Goal: Task Accomplishment & Management: Manage account settings

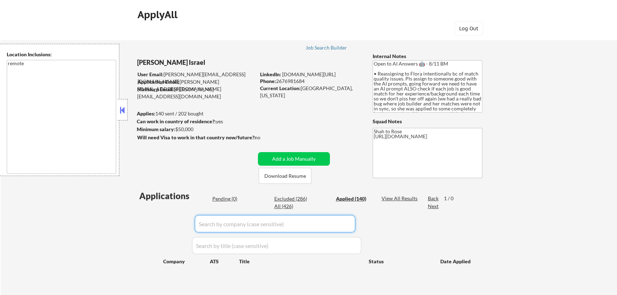
click at [345, 220] on input "input" at bounding box center [275, 223] width 160 height 17
type input "thr"
select select ""applied""
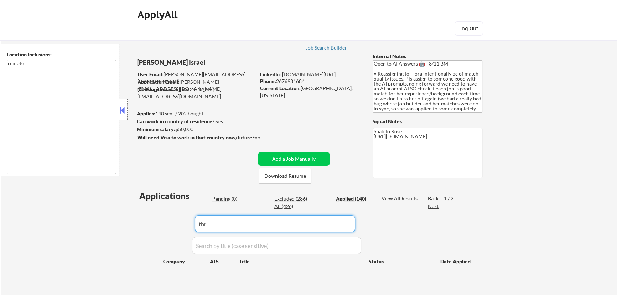
select select ""applied""
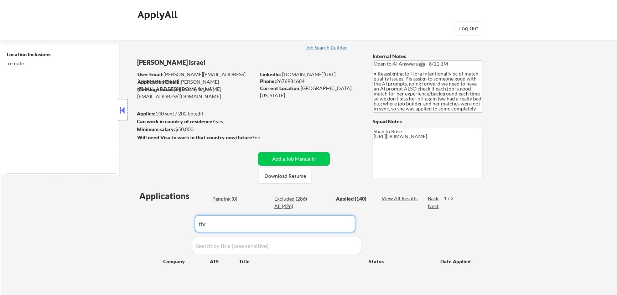
select select ""applied""
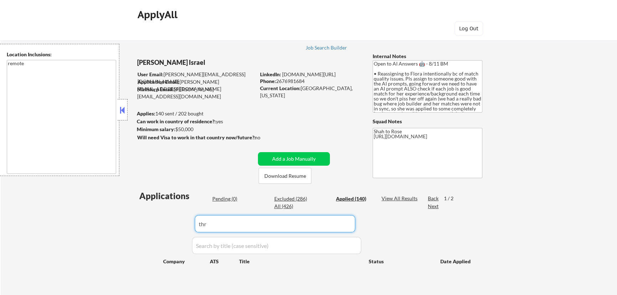
select select ""applied""
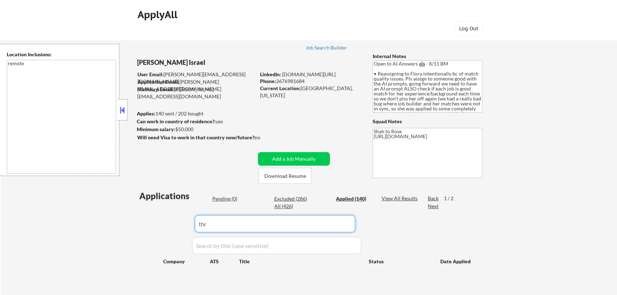
select select ""applied""
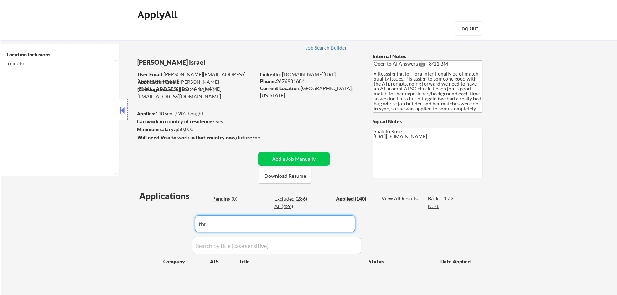
select select ""applied""
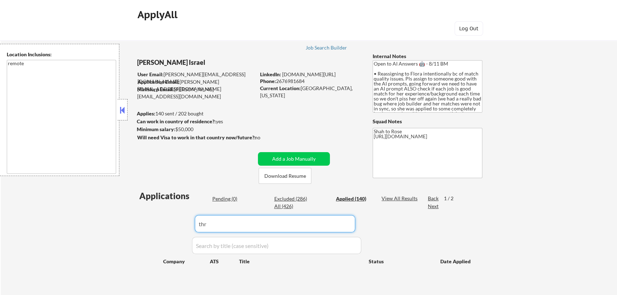
select select ""applied""
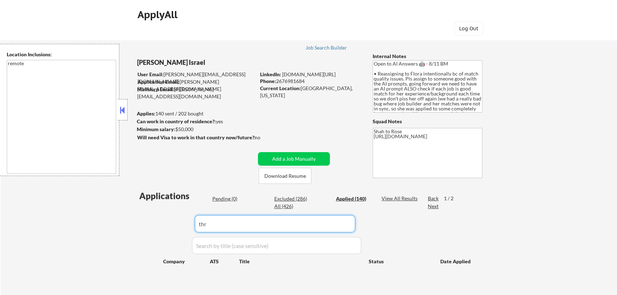
select select ""applied""
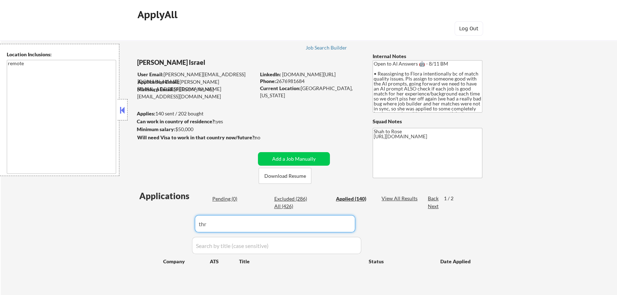
select select ""applied""
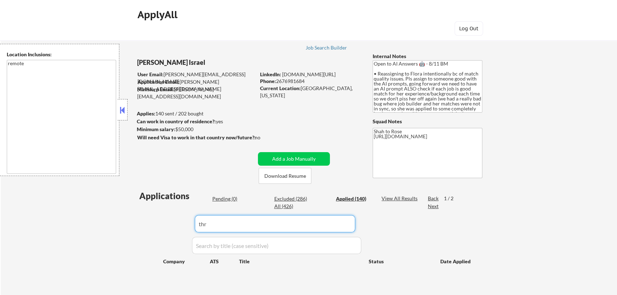
select select ""applied""
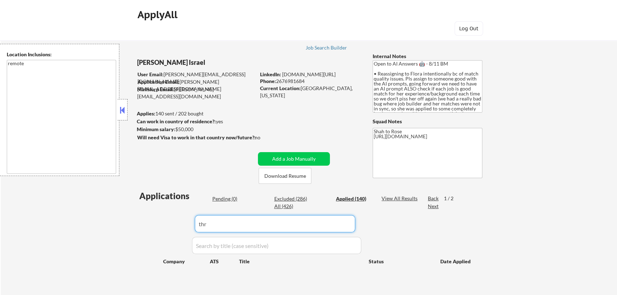
select select ""applied""
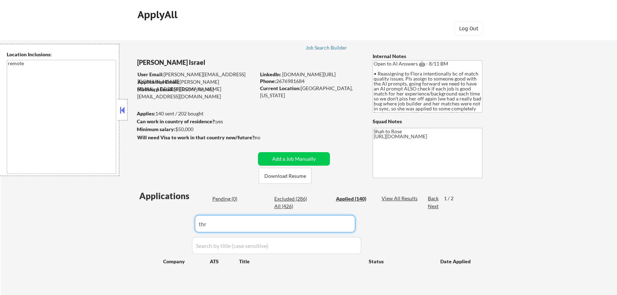
select select ""applied""
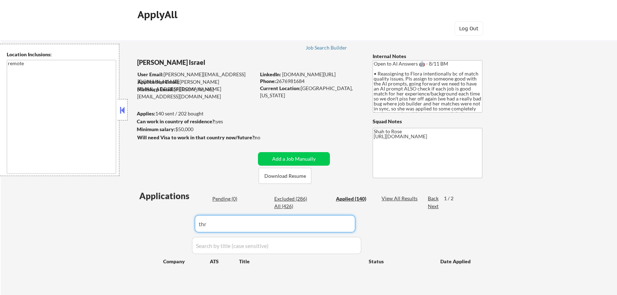
select select ""applied""
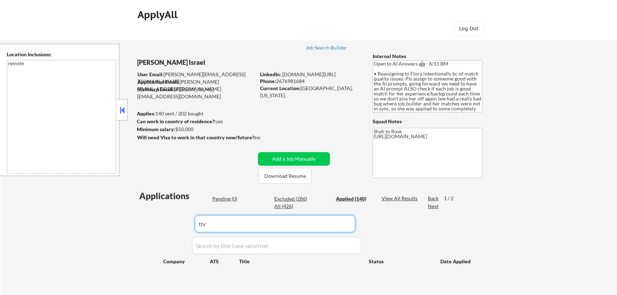
select select ""applied""
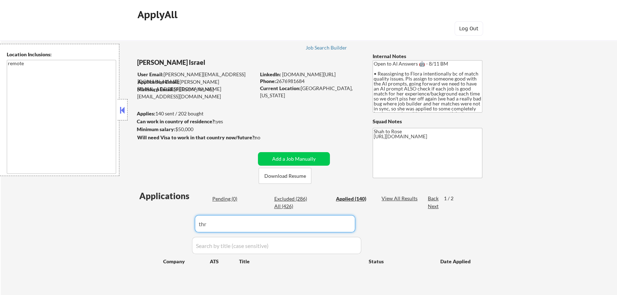
select select ""applied""
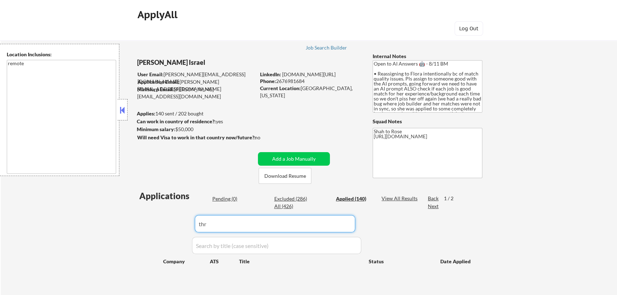
select select ""applied""
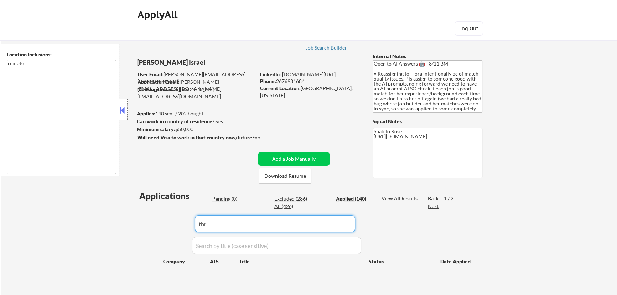
select select ""applied""
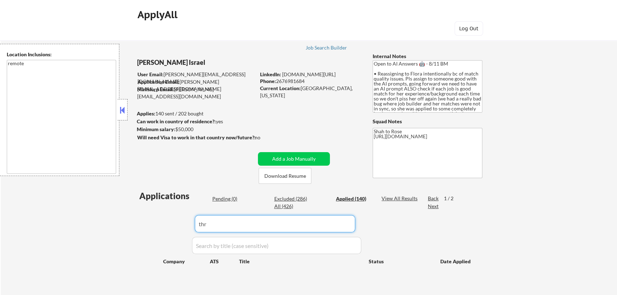
select select ""applied""
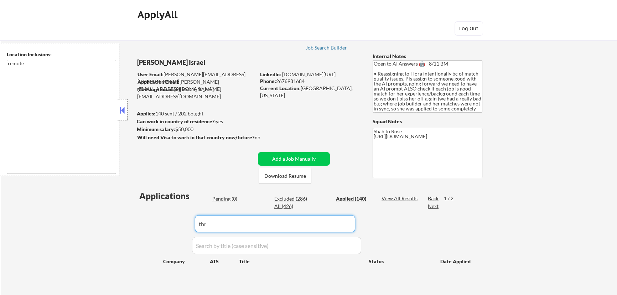
select select ""applied""
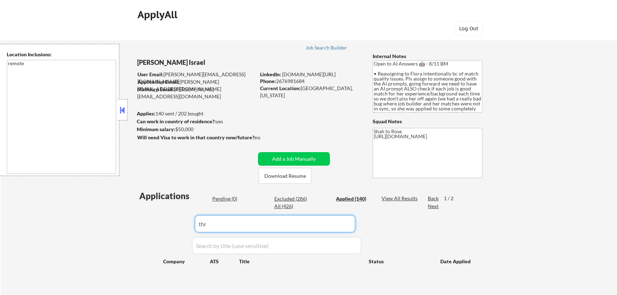
select select ""applied""
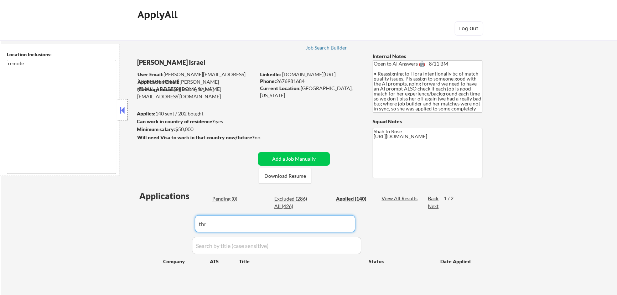
select select ""applied""
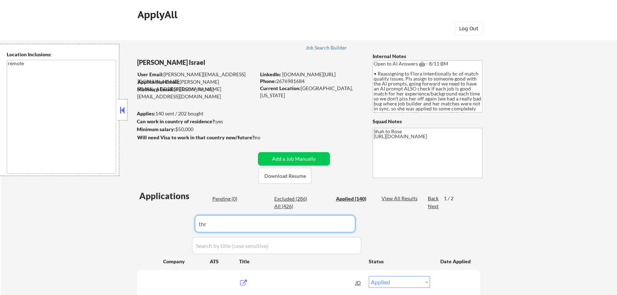
click at [352, 224] on input "input" at bounding box center [275, 223] width 160 height 17
type input "the every"
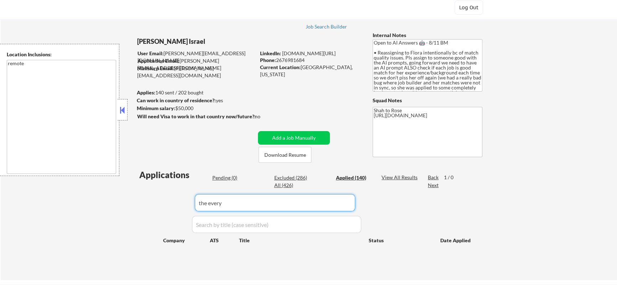
scroll to position [32, 0]
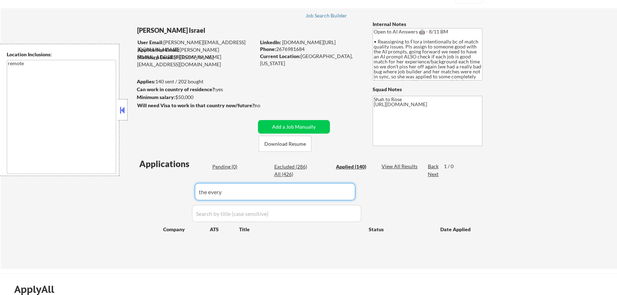
drag, startPoint x: 247, startPoint y: 193, endPoint x: 179, endPoint y: 187, distance: 68.6
click at [179, 187] on div "Applications Pending (0) Excluded (286) Applied (140) All (426) View All Result…" at bounding box center [308, 207] width 343 height 98
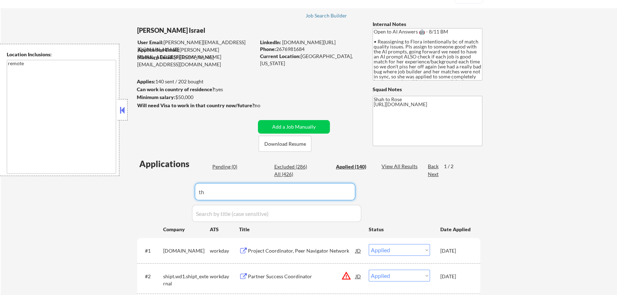
type input "the"
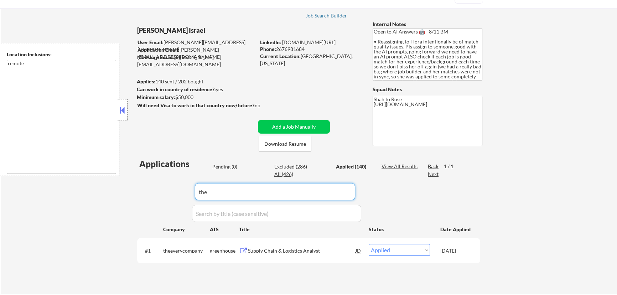
drag, startPoint x: 220, startPoint y: 192, endPoint x: 174, endPoint y: 191, distance: 46.3
click at [174, 192] on div "Applications Pending (0) Excluded (286) Applied (140) All (426) View All Result…" at bounding box center [308, 219] width 343 height 123
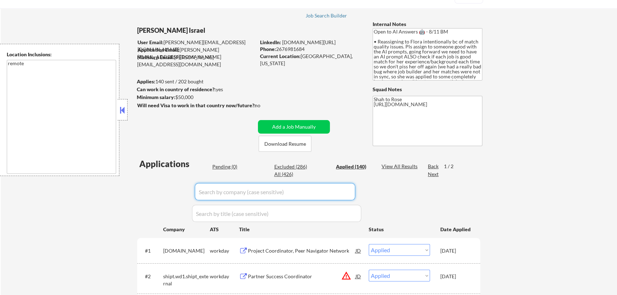
click at [217, 165] on div "Pending (0)" at bounding box center [230, 166] width 36 height 7
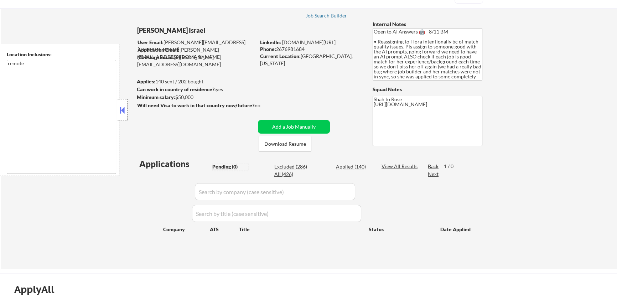
click at [349, 167] on div "Applied (140)" at bounding box center [354, 166] width 36 height 7
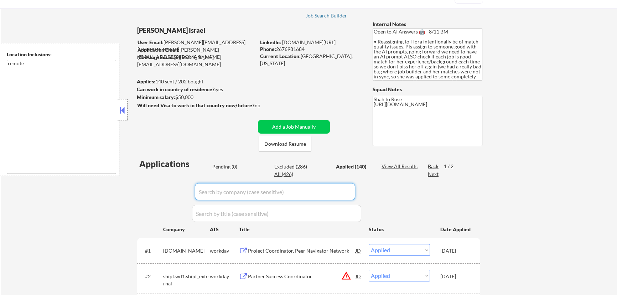
click at [348, 193] on input "input" at bounding box center [275, 191] width 160 height 17
paste input "Leidos"
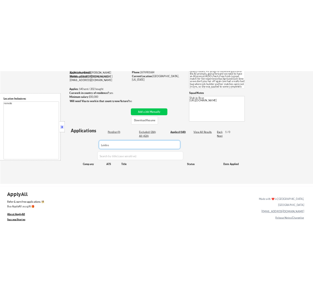
scroll to position [64, 0]
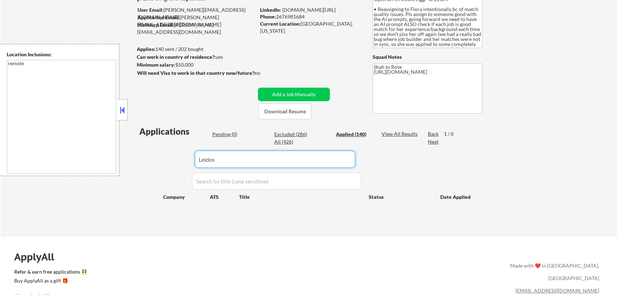
type input "Leidos"
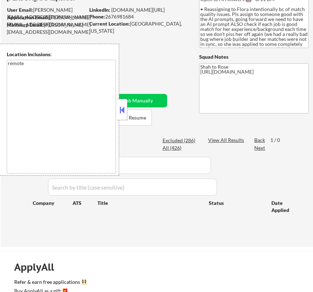
click at [124, 107] on button at bounding box center [123, 110] width 8 height 11
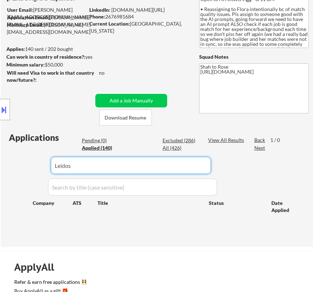
drag, startPoint x: 162, startPoint y: 165, endPoint x: 45, endPoint y: 162, distance: 117.5
click at [45, 162] on body "← Return to /applysquad Mailslurp Inbox Job Search Builder Nayeli Israel User E…" at bounding box center [156, 82] width 313 height 292
select select ""applied""
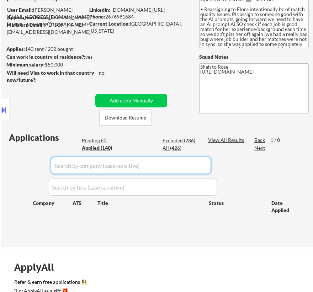
select select ""applied""
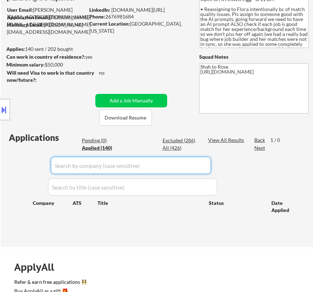
select select ""applied""
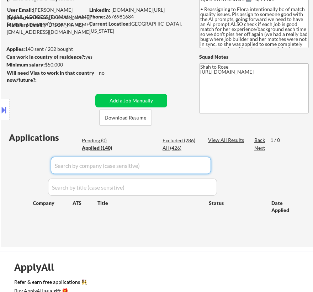
select select ""applied""
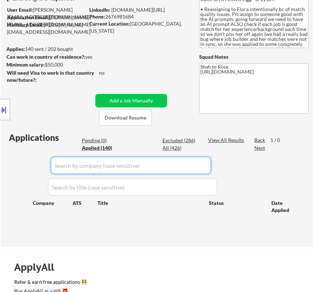
select select ""applied""
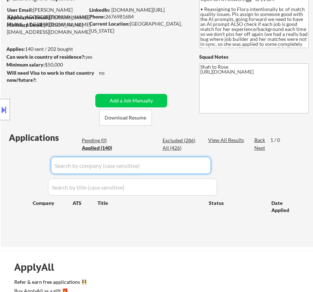
select select ""applied""
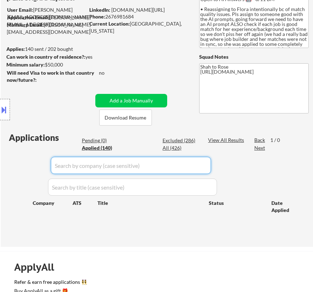
select select ""applied""
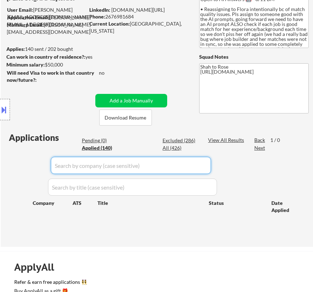
select select ""applied""
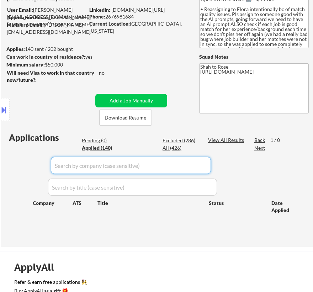
select select ""applied""
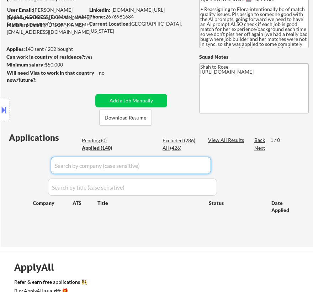
select select ""applied""
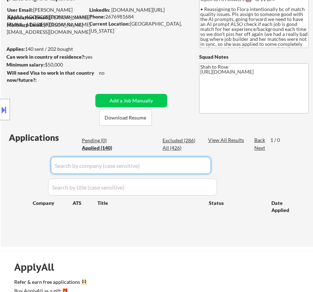
select select ""applied""
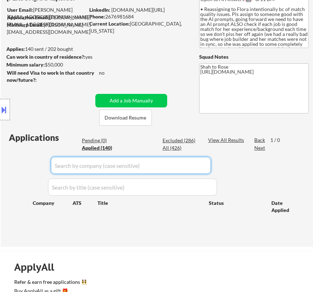
select select ""applied""
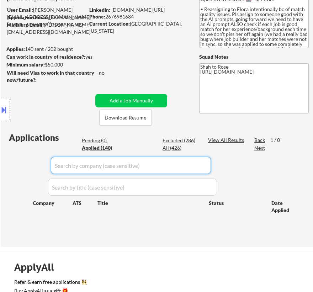
select select ""applied""
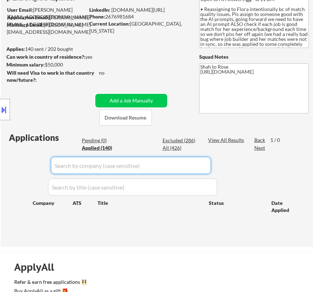
select select ""applied""
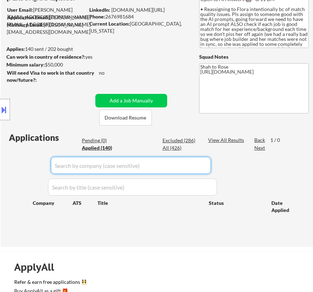
select select ""applied""
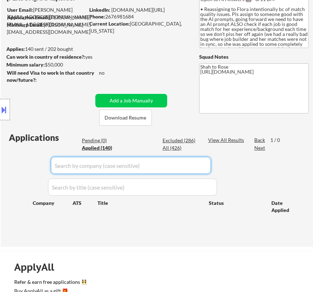
select select ""applied""
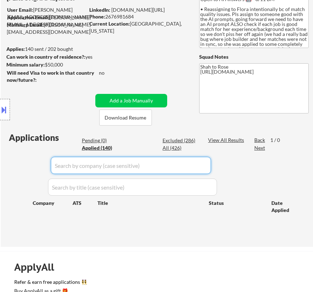
select select ""applied""
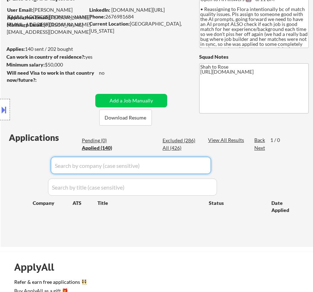
select select ""applied""
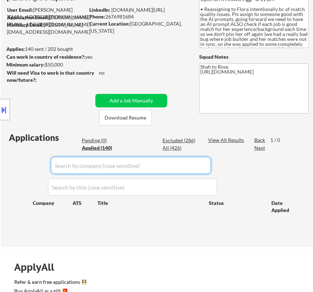
select select ""applied""
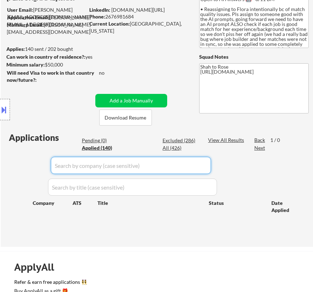
select select ""applied""
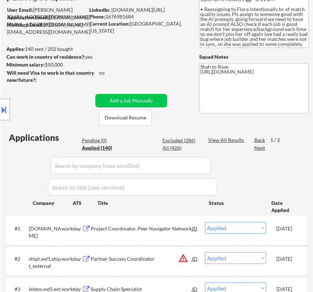
click at [98, 139] on div "Location Inclusions: remote" at bounding box center [63, 110] width 127 height 132
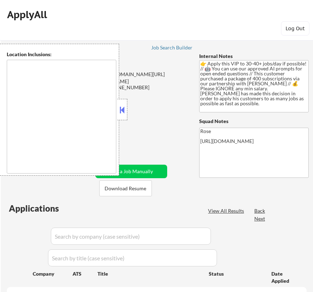
select select ""pending""
type textarea "remote"
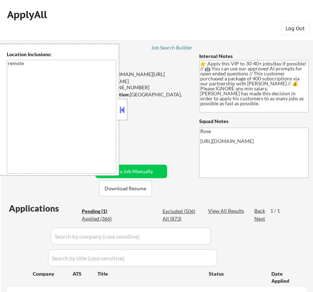
click at [125, 110] on button at bounding box center [123, 110] width 8 height 11
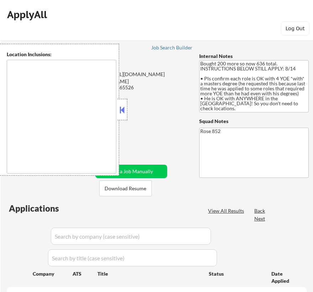
select select ""pending""
type textarea "[GEOGRAPHIC_DATA], [GEOGRAPHIC_DATA] [GEOGRAPHIC_DATA], [GEOGRAPHIC_DATA] [GEOG…"
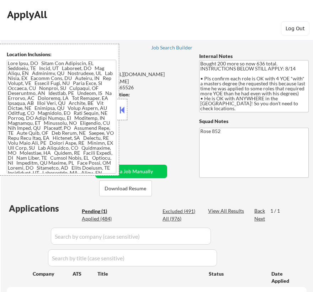
click at [123, 109] on button at bounding box center [123, 110] width 8 height 11
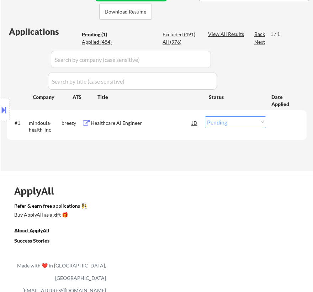
scroll to position [97, 0]
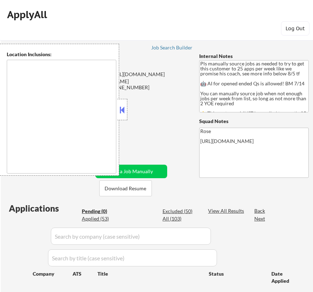
type textarea "Here is a list of metro areas, cities, and towns within approximately a 30-minu…"
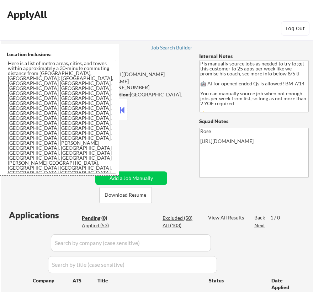
click at [121, 112] on button at bounding box center [123, 110] width 8 height 11
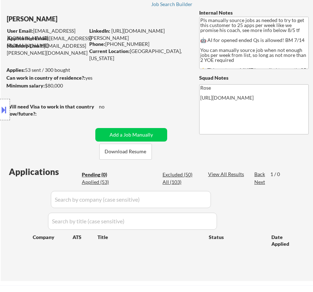
scroll to position [32, 0]
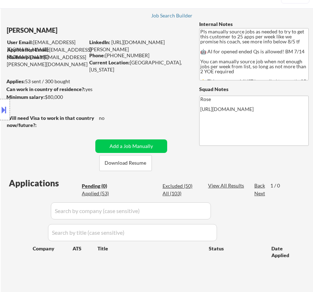
click at [105, 191] on div "Applied (53)" at bounding box center [100, 193] width 36 height 7
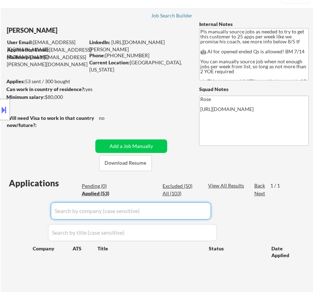
click at [203, 211] on input "input" at bounding box center [131, 211] width 160 height 17
paste input "INFUSE"
type input "INFUSE"
select select ""applied""
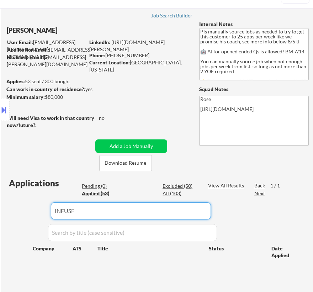
select select ""applied""
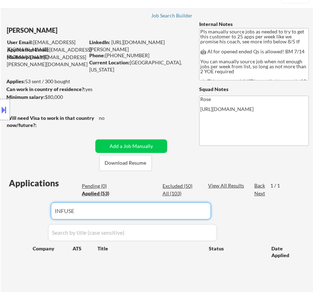
select select ""applied""
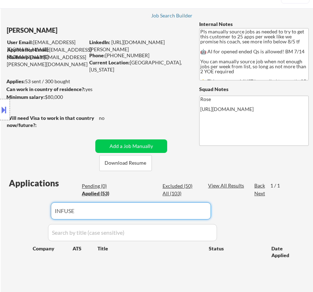
select select ""applied""
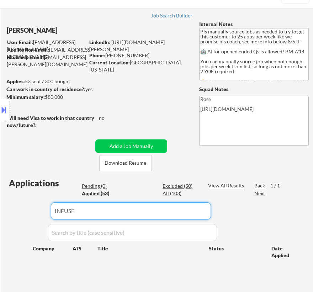
select select ""applied""
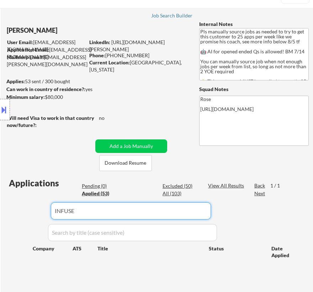
select select ""applied""
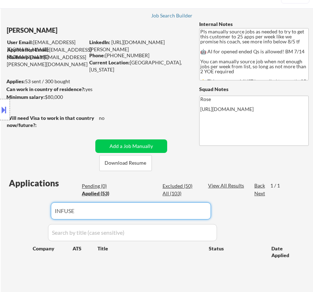
select select ""applied""
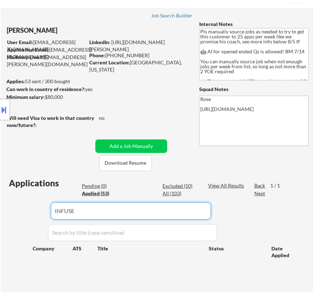
select select ""applied""
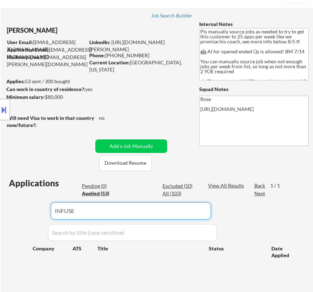
select select ""applied""
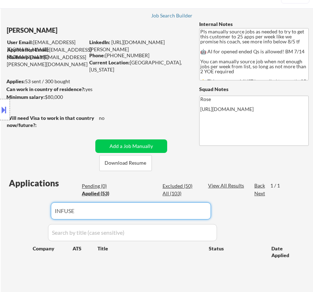
select select ""applied""
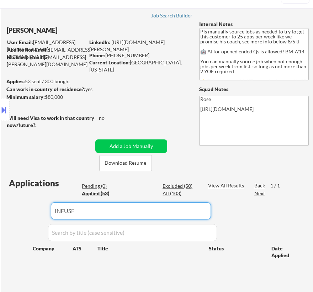
select select ""applied""
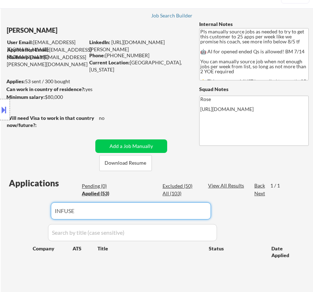
select select ""applied""
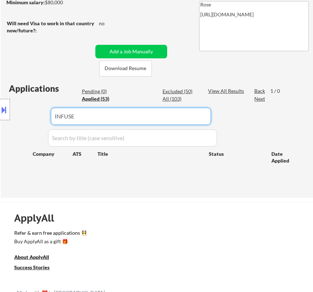
scroll to position [129, 0]
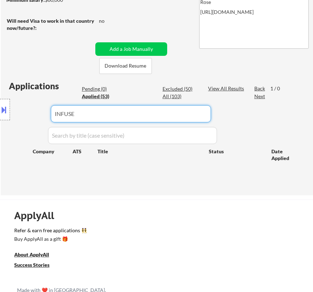
type input "INFUSE"
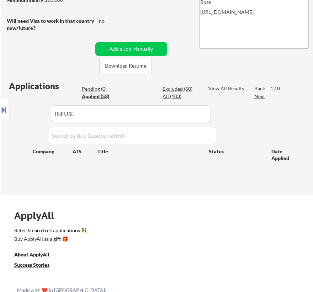
drag, startPoint x: 88, startPoint y: 114, endPoint x: 25, endPoint y: 113, distance: 63.0
click at [22, 114] on div "Location Inclusions: Here is a list of metro areas, cities, and towns within ap…" at bounding box center [63, 110] width 127 height 132
click at [145, 109] on input "input" at bounding box center [131, 113] width 160 height 17
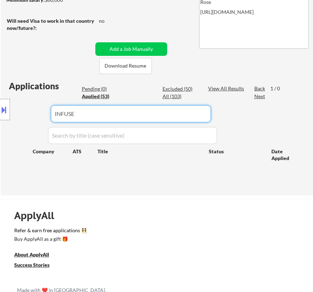
drag, startPoint x: 110, startPoint y: 110, endPoint x: 31, endPoint y: 108, distance: 78.7
click at [32, 110] on body "← Return to /applysquad Mailslurp Inbox Job Search Builder [PERSON_NAME] User E…" at bounding box center [156, 17] width 313 height 292
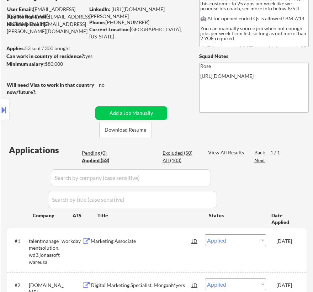
scroll to position [64, 0]
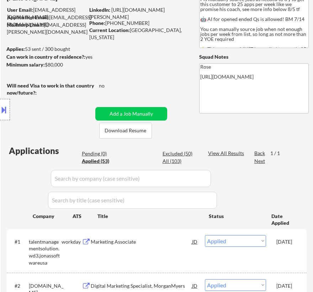
click at [182, 177] on input "input" at bounding box center [131, 178] width 160 height 17
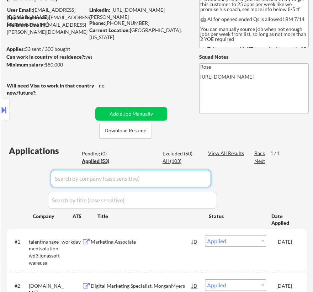
paste input "infuse"
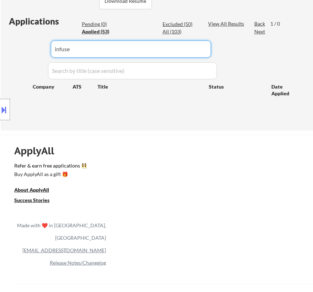
scroll to position [162, 0]
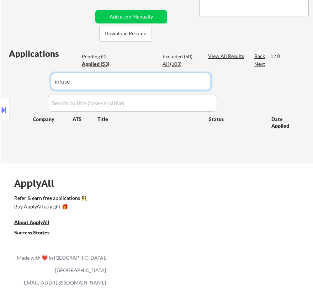
type input "infuse"
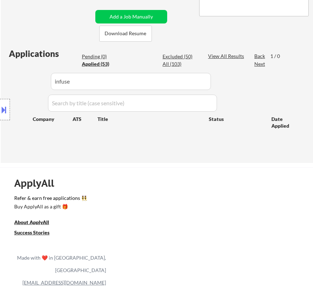
drag, startPoint x: 102, startPoint y: 84, endPoint x: 33, endPoint y: 82, distance: 68.8
click at [33, 82] on div "Location Inclusions: Here is a list of metro areas, cities, and towns within ap…" at bounding box center [63, 110] width 127 height 132
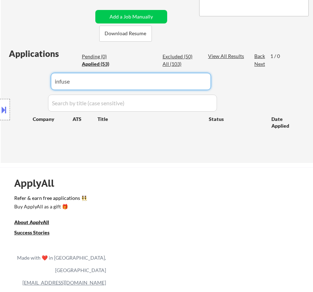
click at [185, 78] on input "input" at bounding box center [131, 81] width 160 height 17
drag, startPoint x: 186, startPoint y: 78, endPoint x: 27, endPoint y: 80, distance: 158.1
